Goal: Task Accomplishment & Management: Complete application form

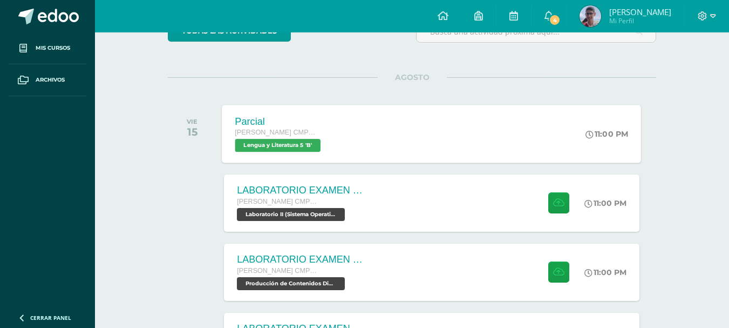
scroll to position [162, 0]
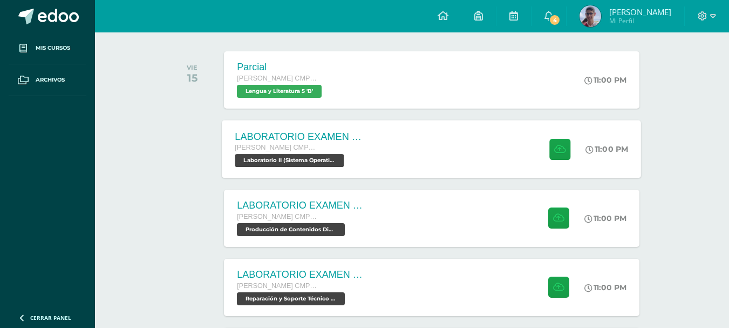
click at [405, 145] on div "LABORATORIO EXAMEN DE UNIDAD Quinto Bachillerato CMP Bachillerato en CCLL con O…" at bounding box center [431, 149] width 419 height 58
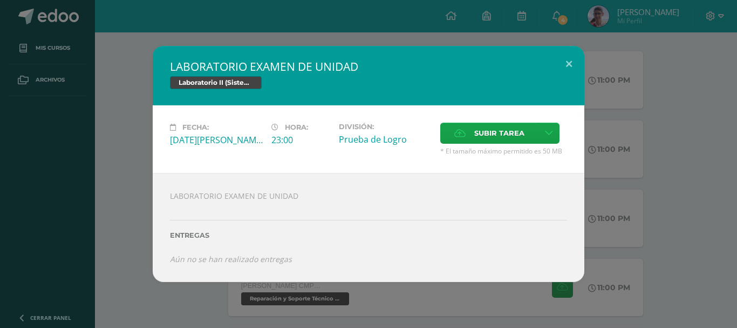
click at [134, 188] on div "LABORATORIO EXAMEN DE UNIDAD Laboratorio II (Sistema Operativo Macintoch) Fecha…" at bounding box center [368, 164] width 728 height 236
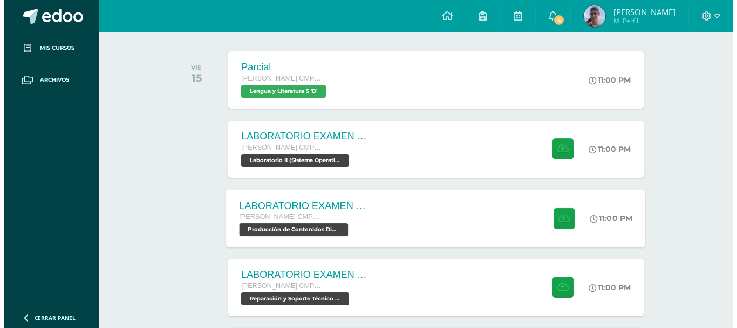
scroll to position [216, 0]
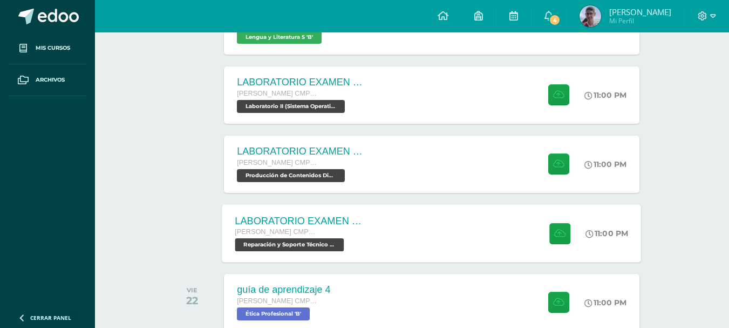
click at [397, 216] on div "LABORATORIO EXAMEN DE UNIDAD Quinto Bachillerato CMP Bachillerato en CCLL con O…" at bounding box center [431, 233] width 419 height 58
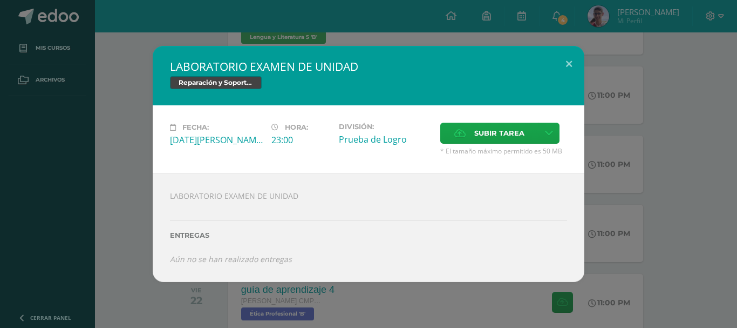
click at [141, 156] on div "LABORATORIO EXAMEN DE UNIDAD Reparación y Soporte Técnico CISCO Fecha: Viernes …" at bounding box center [368, 164] width 728 height 236
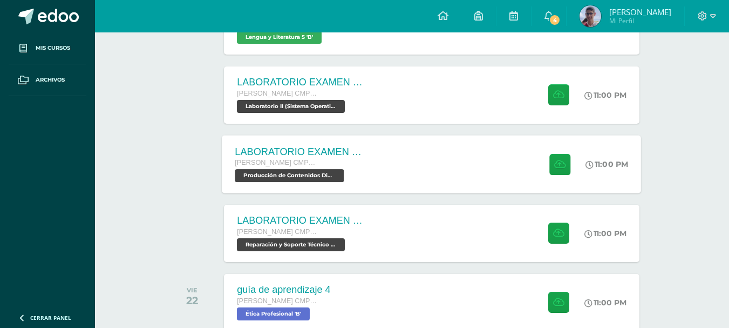
click at [384, 175] on div "LABORATORIO EXAMEN DE UNIDAD Quinto Bachillerato CMP Bachillerato en CCLL con O…" at bounding box center [431, 164] width 419 height 58
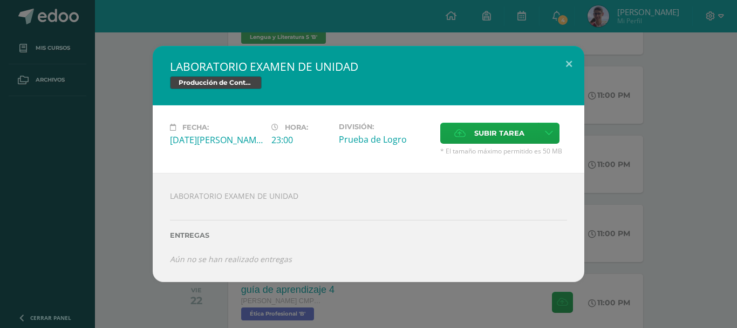
click at [110, 181] on div "LABORATORIO EXAMEN DE UNIDAD Producción de Contenidos Digitales Fecha: Viernes …" at bounding box center [368, 164] width 728 height 236
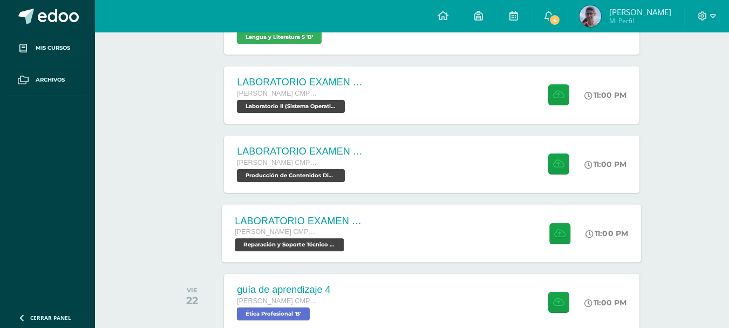
click at [392, 220] on div "LABORATORIO EXAMEN DE UNIDAD Quinto Bachillerato CMP Bachillerato en CCLL con O…" at bounding box center [431, 233] width 419 height 58
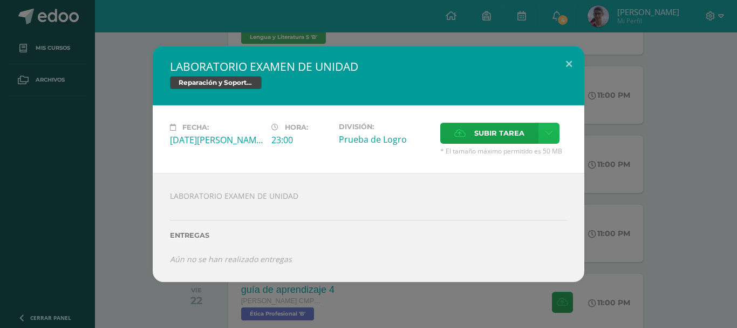
click at [548, 132] on icon at bounding box center [549, 132] width 8 height 9
click at [523, 157] on span "Subir enlace" at bounding box center [502, 156] width 45 height 10
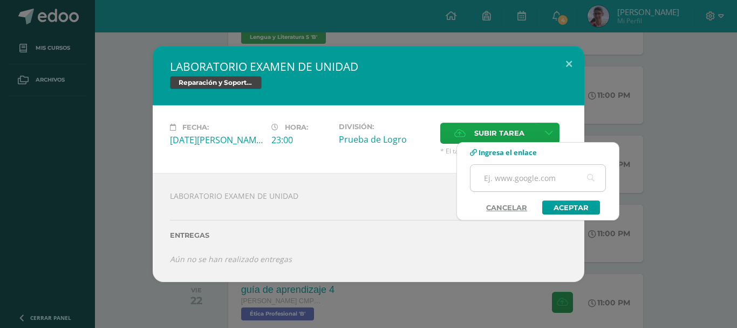
click at [498, 179] on input "text" at bounding box center [538, 178] width 135 height 26
paste input "https://youtu.be/pan6gonZrQA"
type input "https://youtu.be/pan6gonZrQA"
click at [565, 205] on link "Aceptar" at bounding box center [571, 207] width 58 height 14
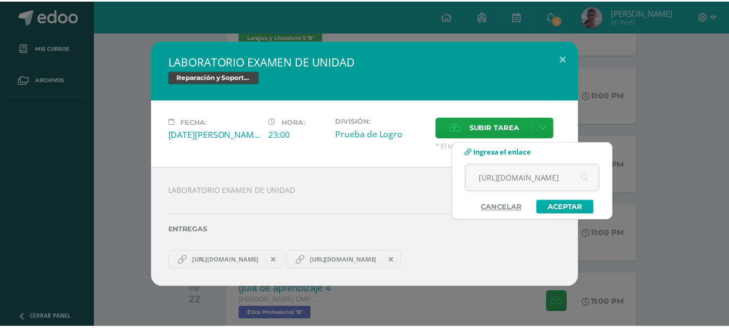
scroll to position [0, 0]
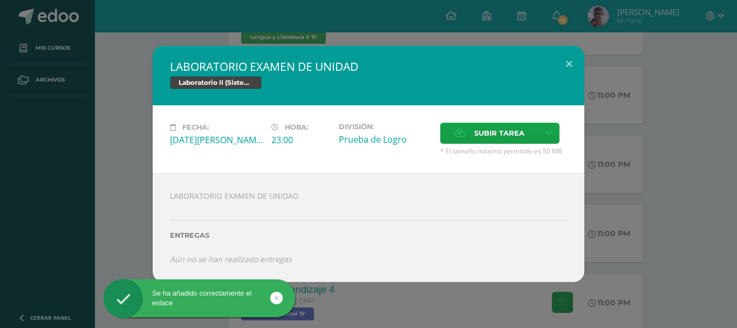
click at [117, 231] on div "LABORATORIO EXAMEN DE UNIDAD Laboratorio II (Sistema Operativo Macintoch) Fecha…" at bounding box center [368, 164] width 728 height 236
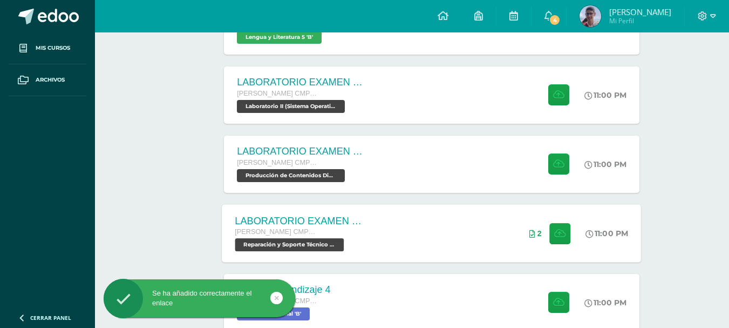
click at [417, 220] on div "LABORATORIO EXAMEN DE UNIDAD Quinto Bachillerato CMP Bachillerato en CCLL con O…" at bounding box center [431, 233] width 419 height 58
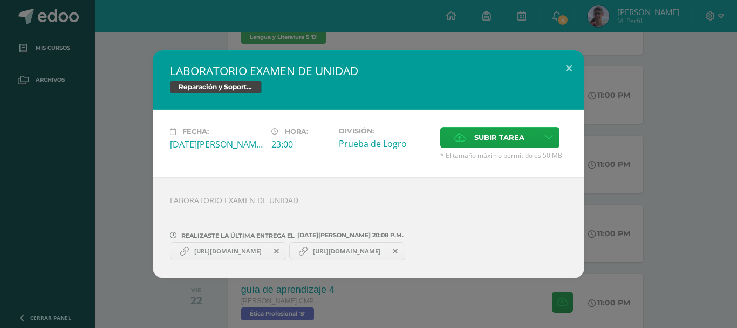
click at [286, 250] on span at bounding box center [277, 251] width 18 height 12
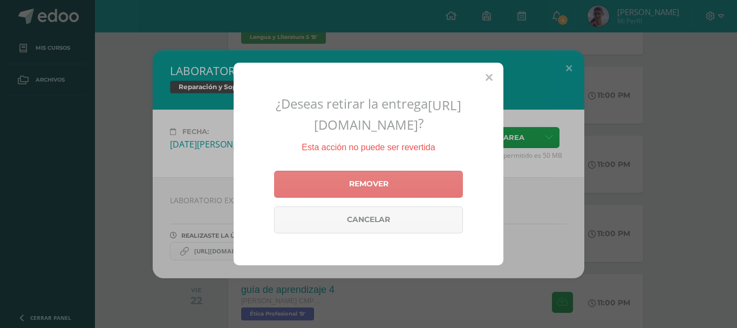
click at [351, 186] on link "Remover" at bounding box center [368, 184] width 189 height 27
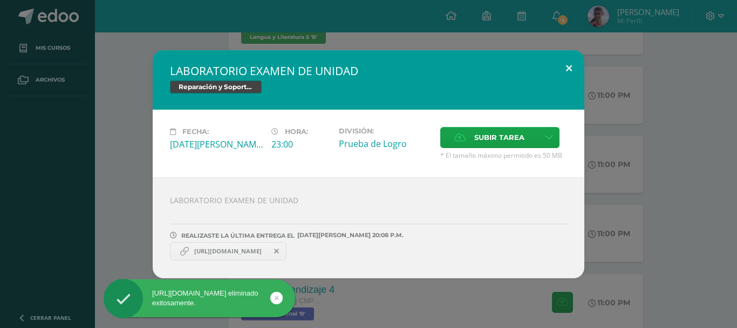
click at [569, 66] on button at bounding box center [569, 68] width 31 height 37
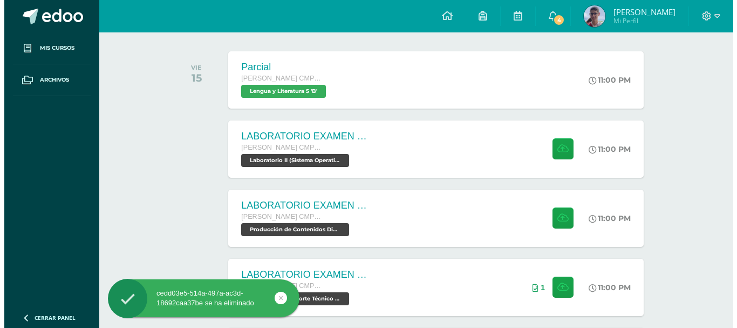
scroll to position [216, 0]
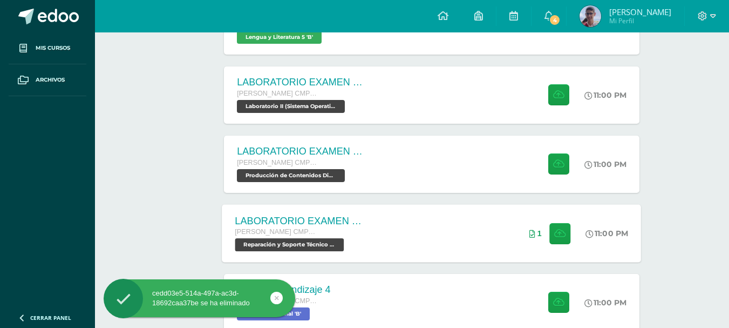
click at [372, 251] on div "LABORATORIO EXAMEN DE UNIDAD Quinto Bachillerato CMP Bachillerato en CCLL con O…" at bounding box center [300, 233] width 157 height 58
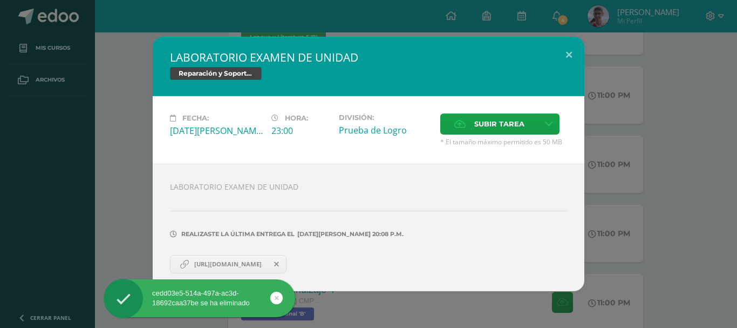
click at [249, 260] on span "https://youtu.be/pan6gonZrQA" at bounding box center [228, 264] width 78 height 9
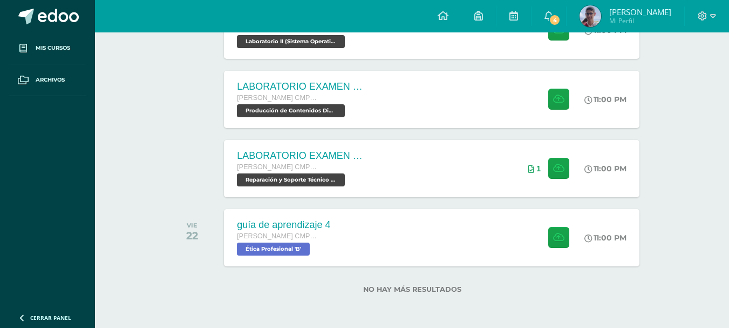
scroll to position [11, 0]
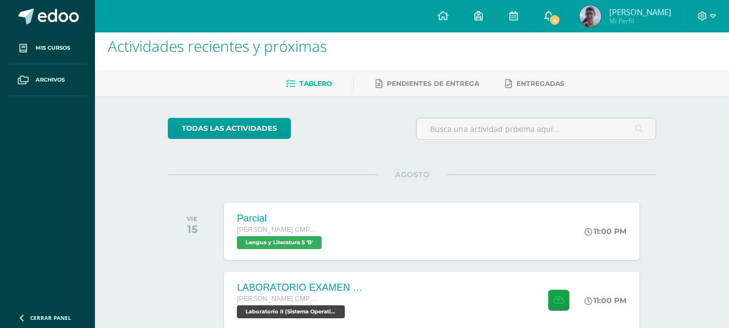
click at [561, 19] on span "4" at bounding box center [555, 20] width 12 height 12
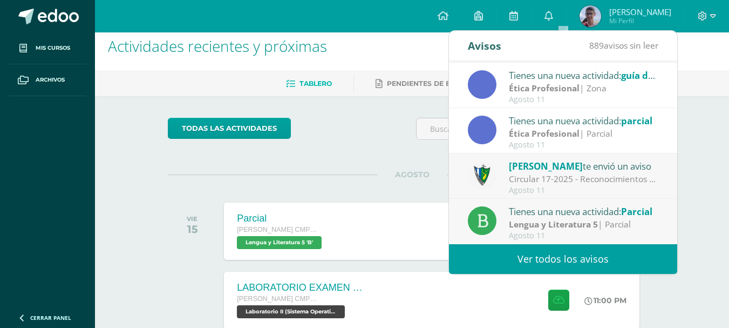
scroll to position [119, 0]
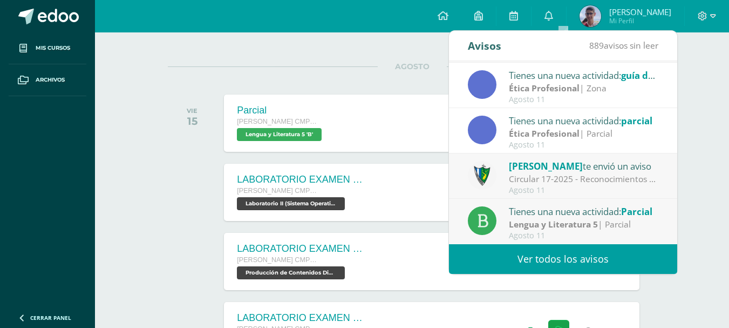
click at [602, 257] on link "Ver todos los avisos" at bounding box center [563, 259] width 228 height 30
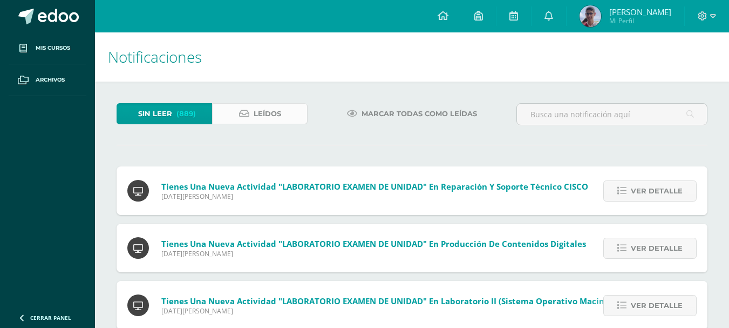
click at [244, 114] on icon at bounding box center [244, 113] width 10 height 9
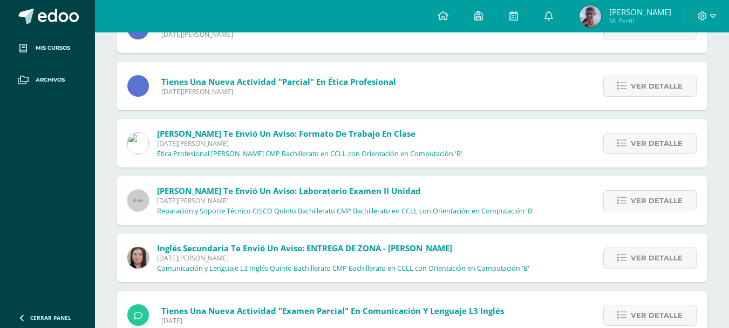
scroll to position [270, 0]
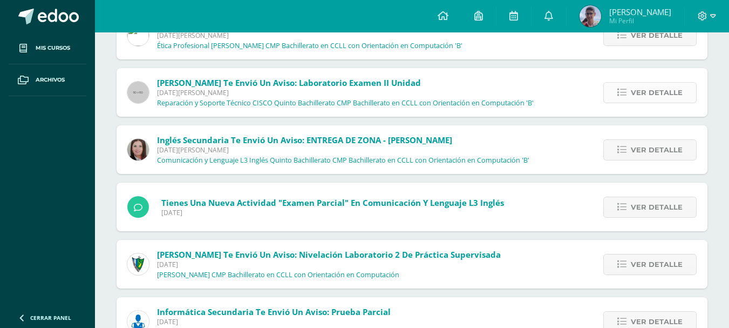
click at [628, 87] on link "Ver detalle" at bounding box center [649, 92] width 93 height 21
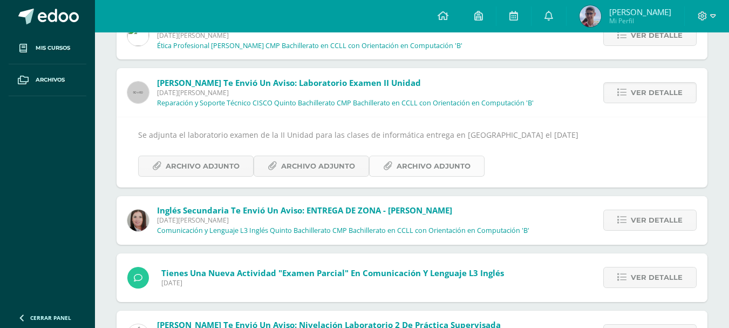
click at [407, 159] on span "Archivo Adjunto" at bounding box center [434, 166] width 74 height 20
click at [324, 161] on span "Archivo Adjunto" at bounding box center [318, 166] width 74 height 20
